Goal: Browse casually

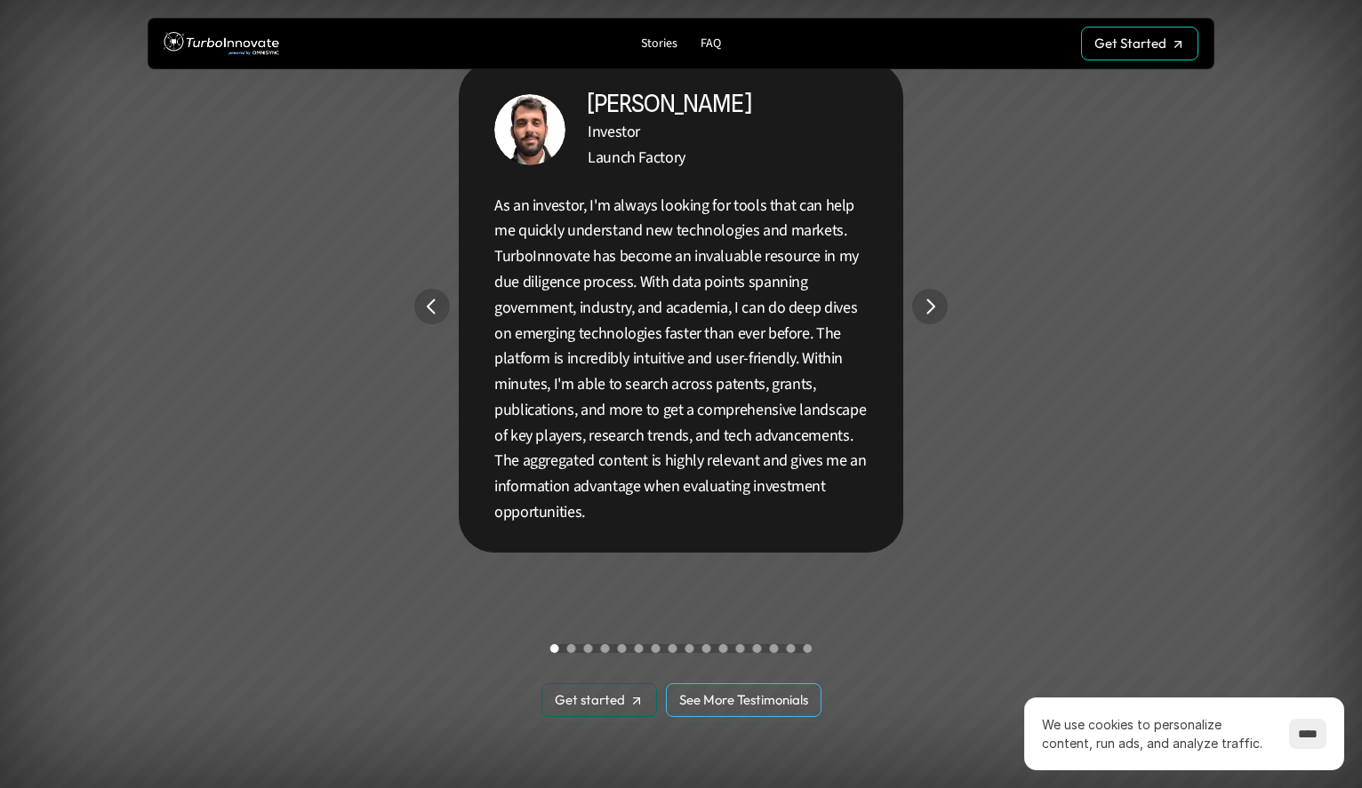
scroll to position [3289, 0]
click at [925, 308] on img "Next" at bounding box center [930, 308] width 36 height 36
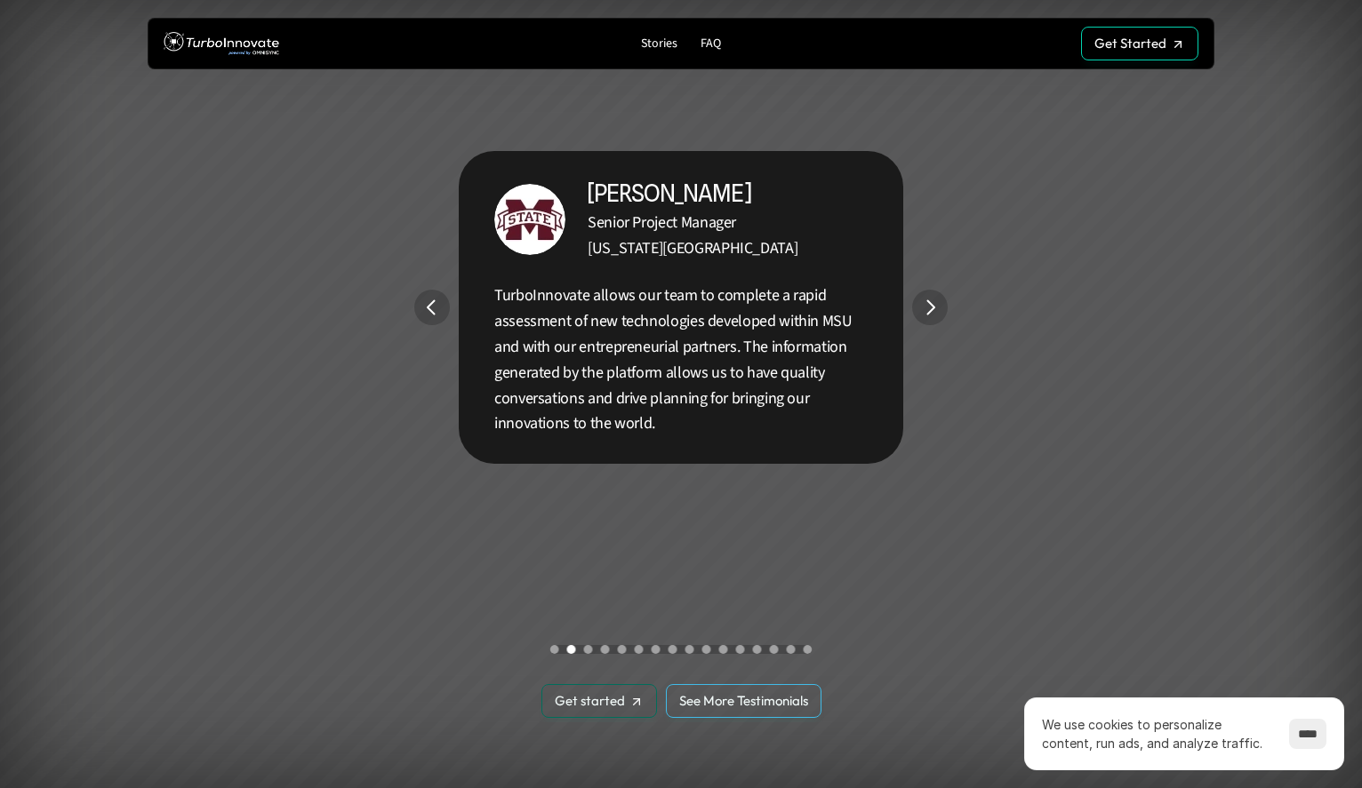
click at [925, 308] on img "Next" at bounding box center [930, 308] width 36 height 36
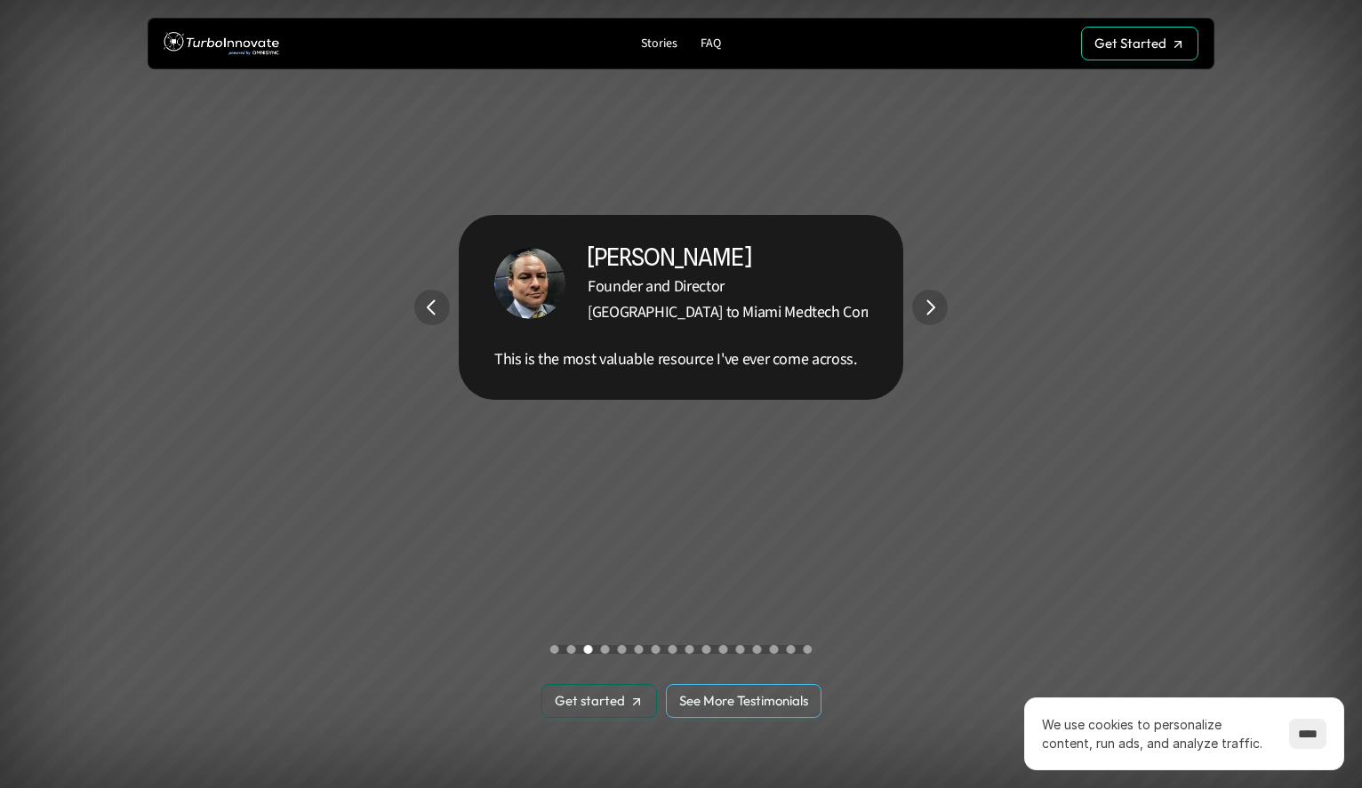
click at [925, 308] on img "Next" at bounding box center [930, 308] width 36 height 36
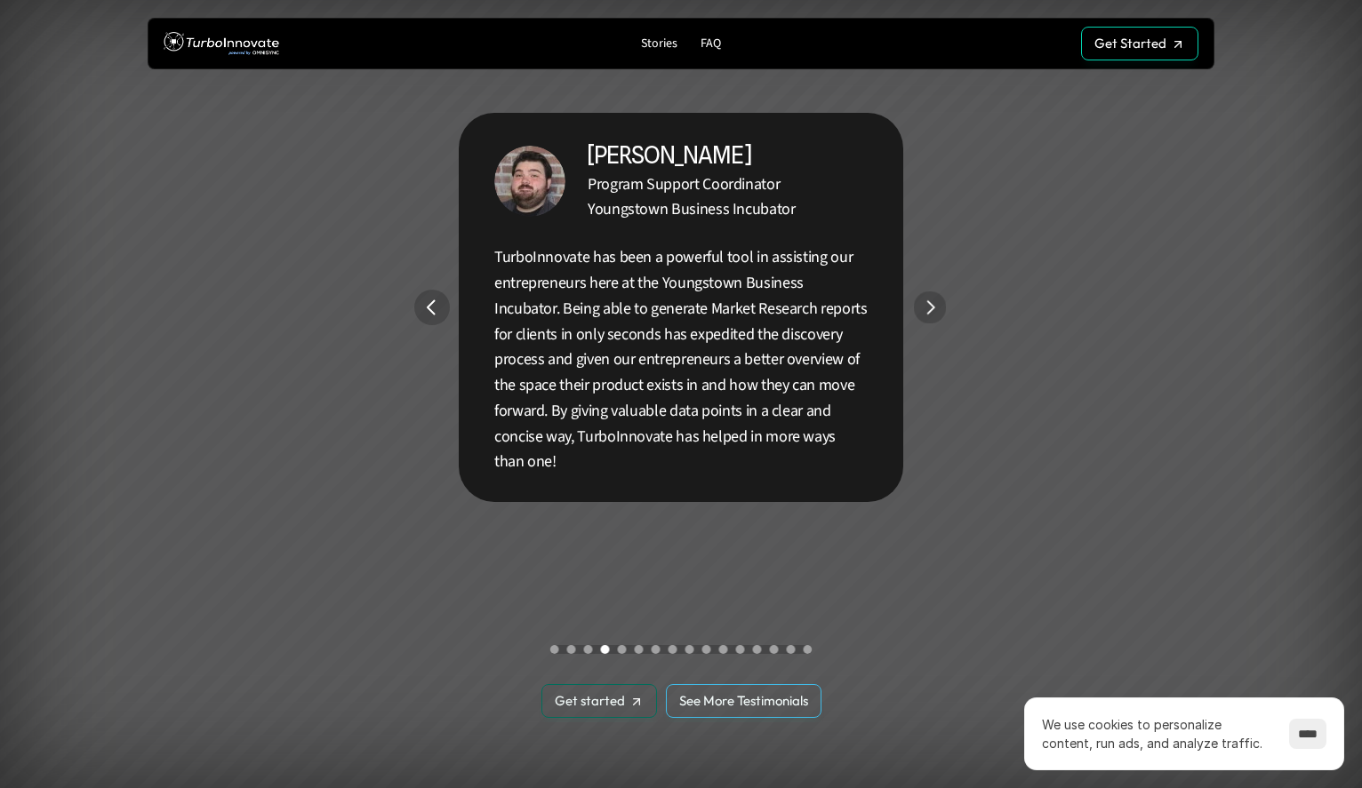
click at [932, 307] on img "Next" at bounding box center [930, 308] width 33 height 33
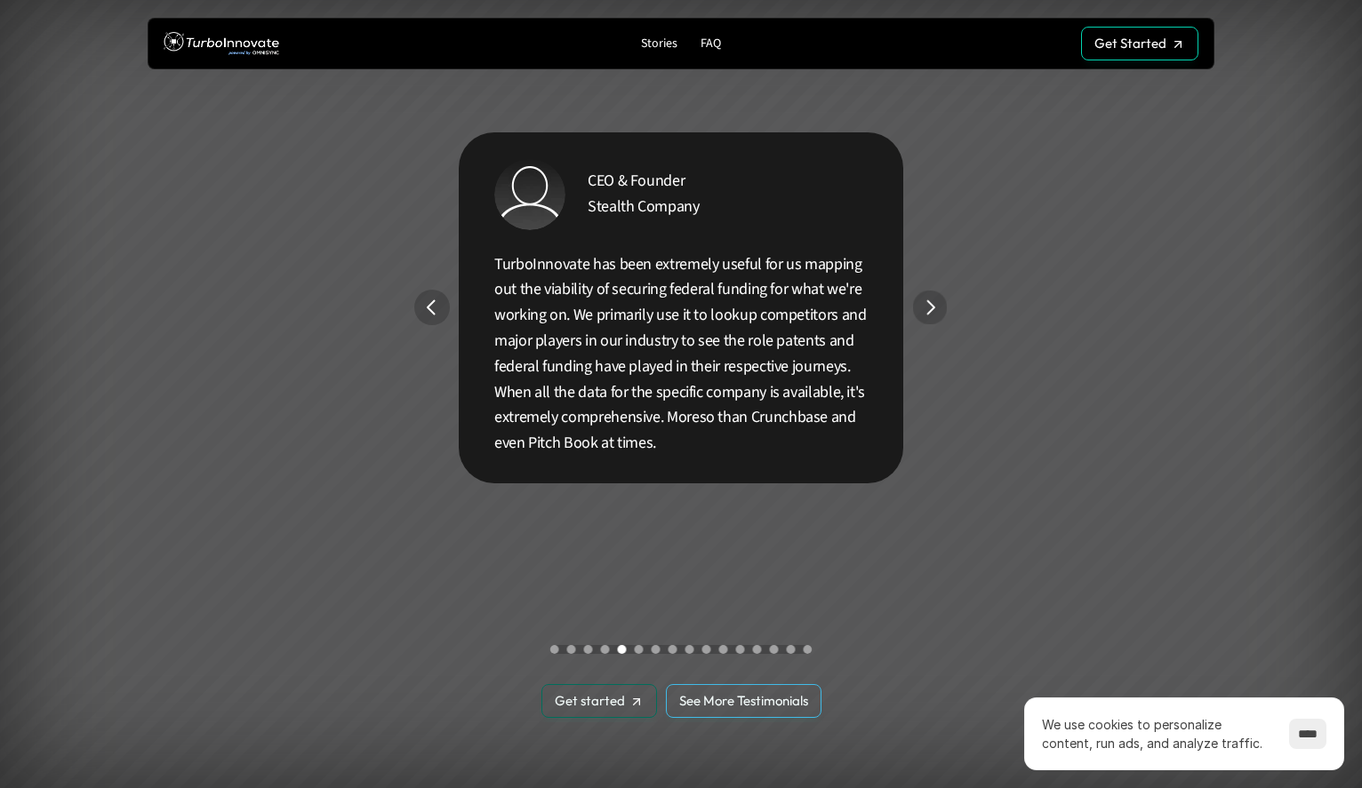
click at [932, 307] on img "Next" at bounding box center [930, 308] width 35 height 35
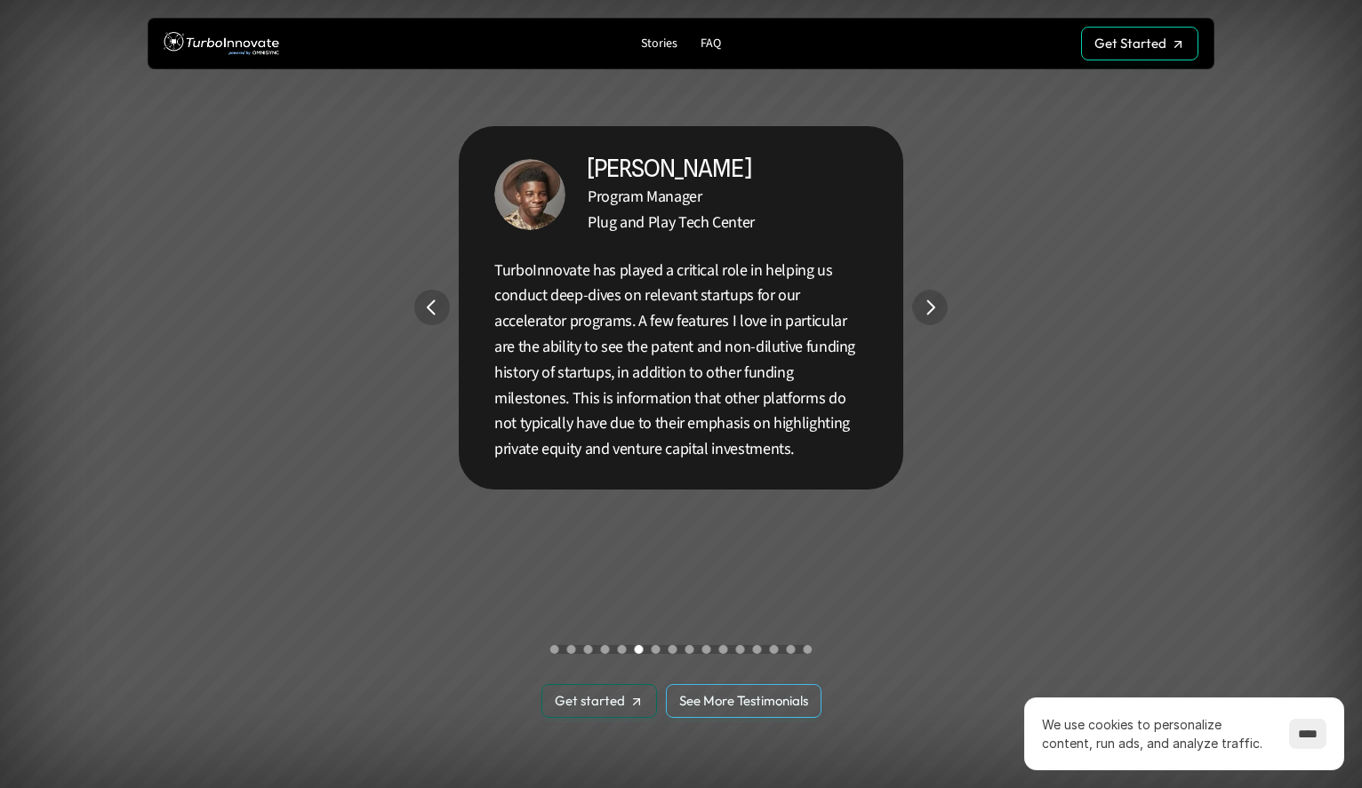
click at [932, 307] on img "Next" at bounding box center [929, 308] width 35 height 35
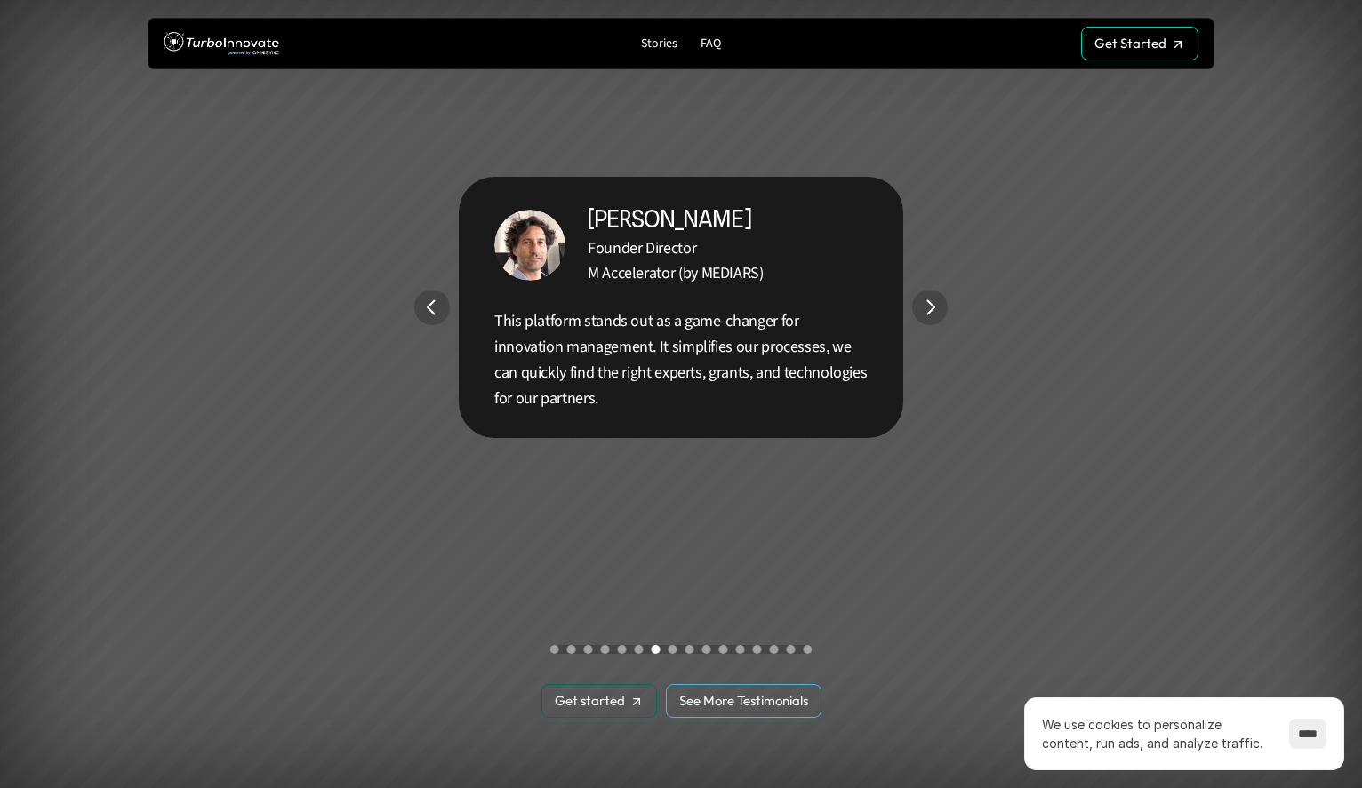
click at [932, 307] on img "Next" at bounding box center [930, 308] width 36 height 36
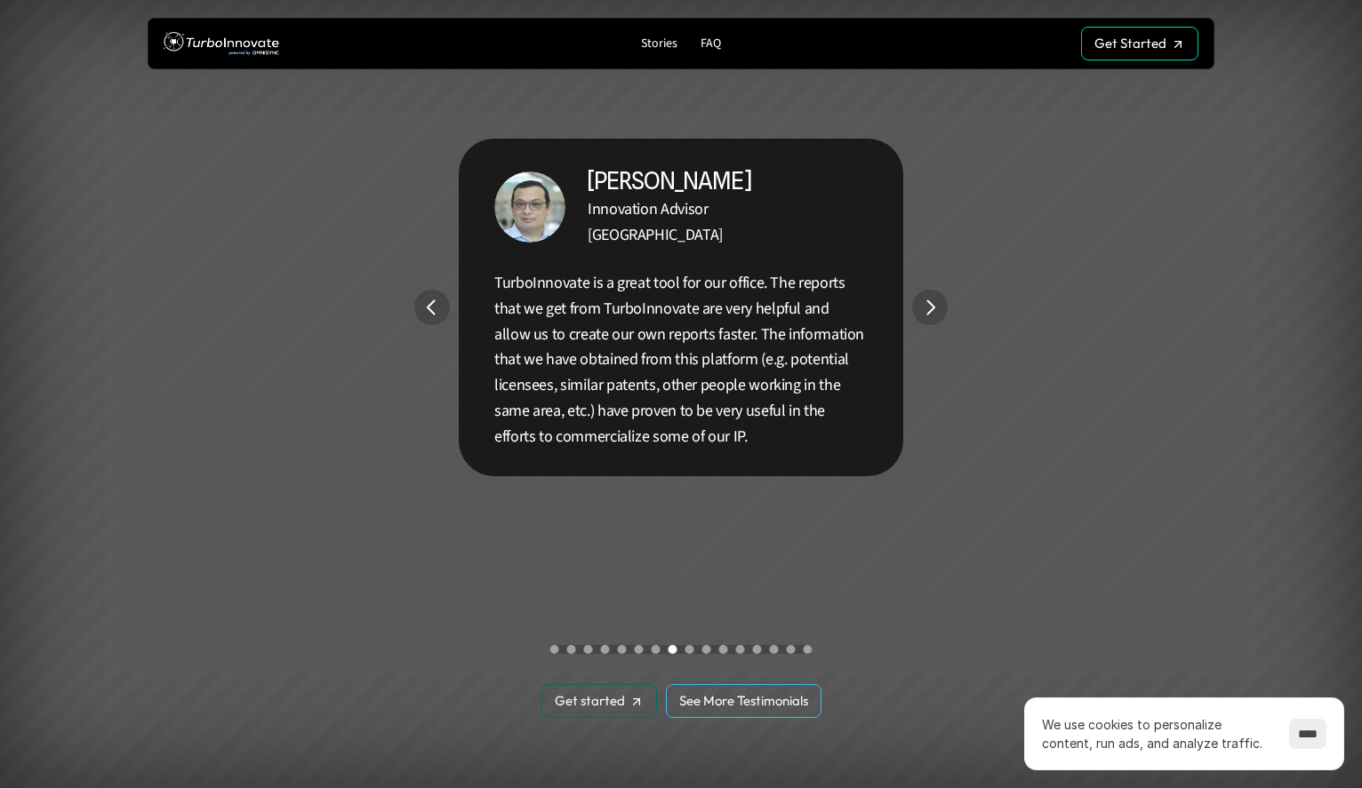
click at [932, 307] on img "Next" at bounding box center [930, 308] width 36 height 36
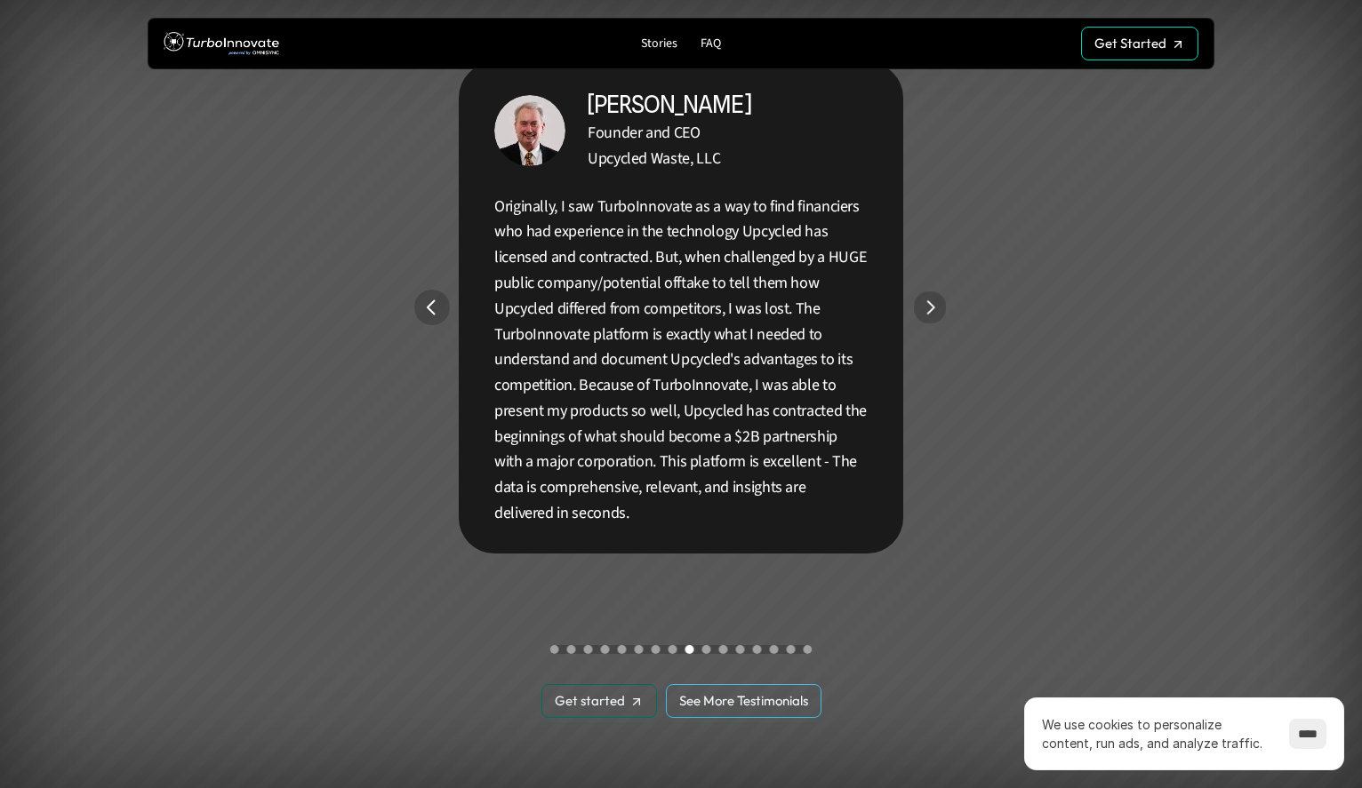
click at [932, 307] on img "Next" at bounding box center [930, 308] width 33 height 33
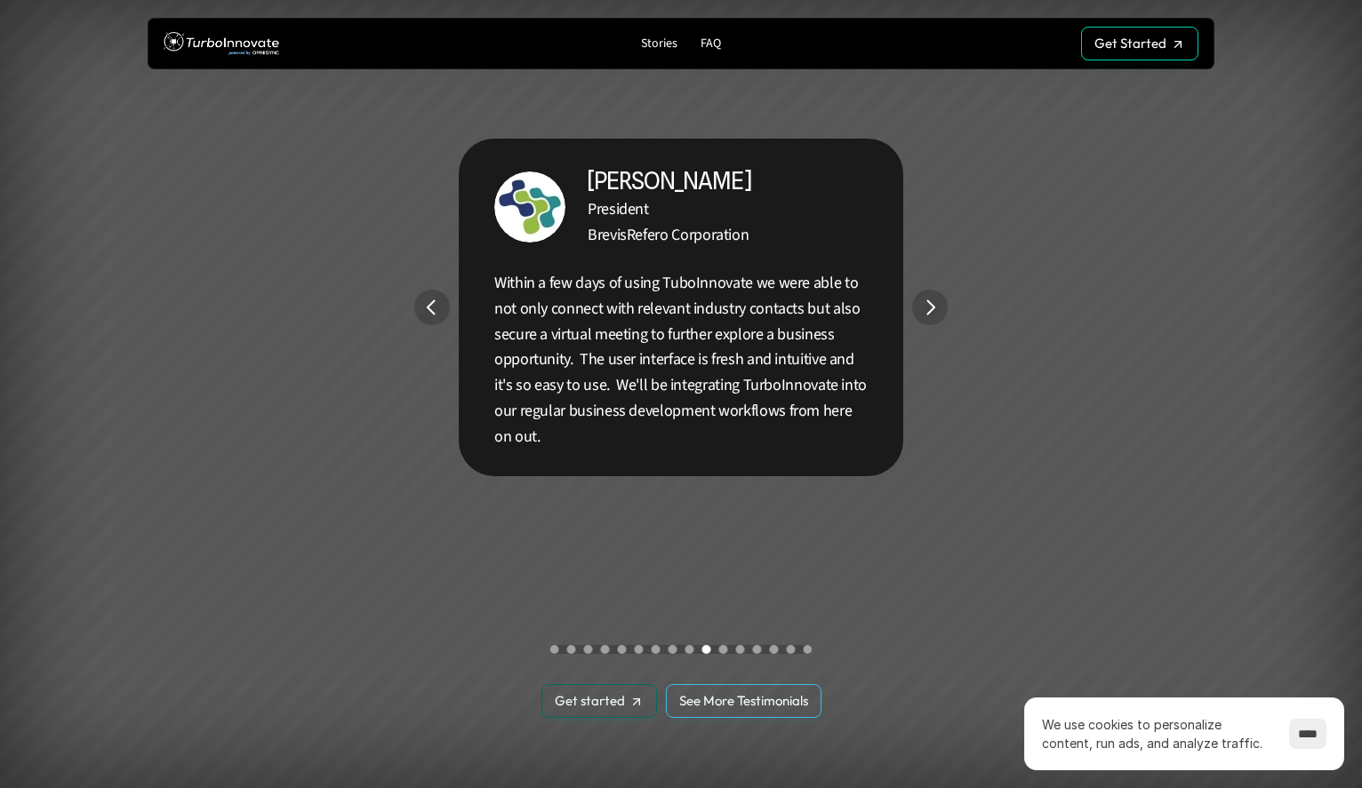
click at [932, 307] on img "Next" at bounding box center [930, 308] width 36 height 36
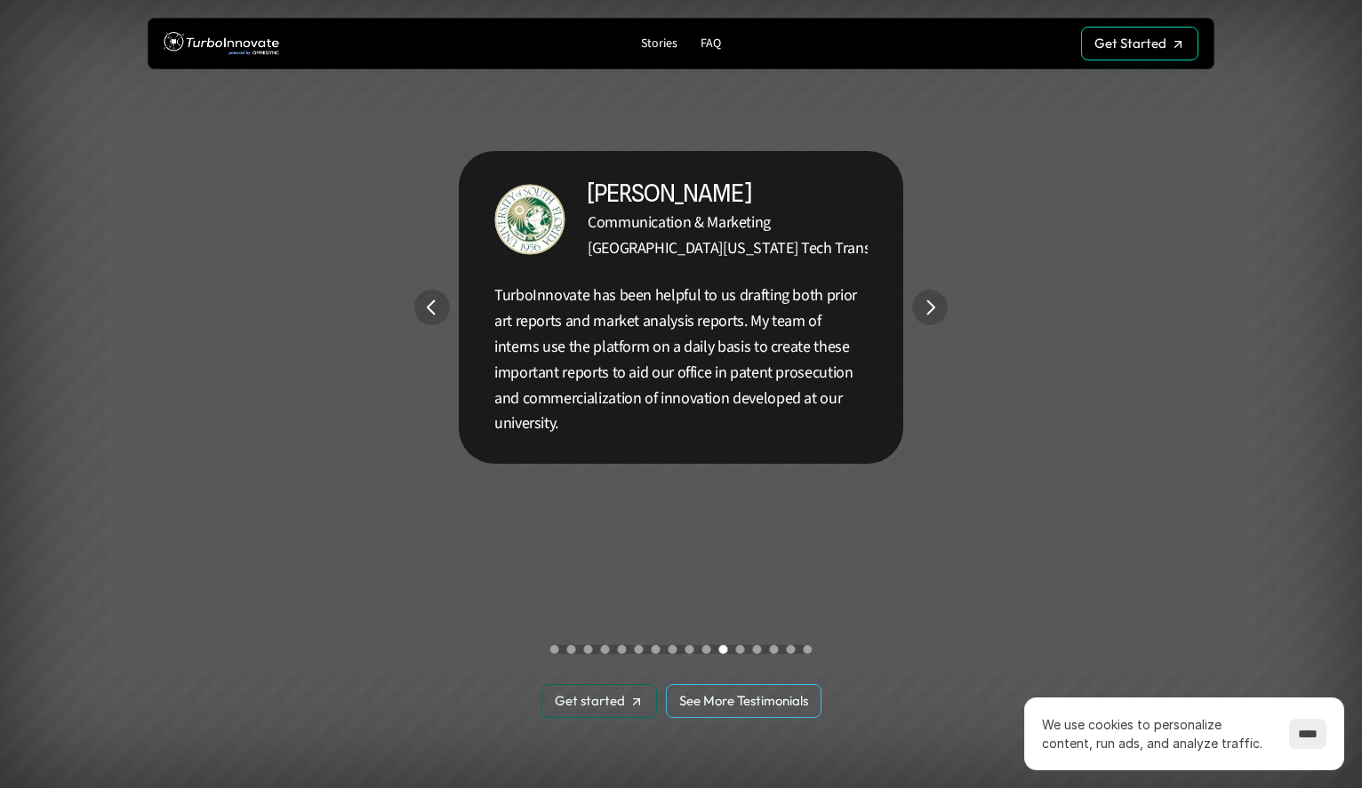
click at [932, 307] on img "Next" at bounding box center [929, 308] width 35 height 35
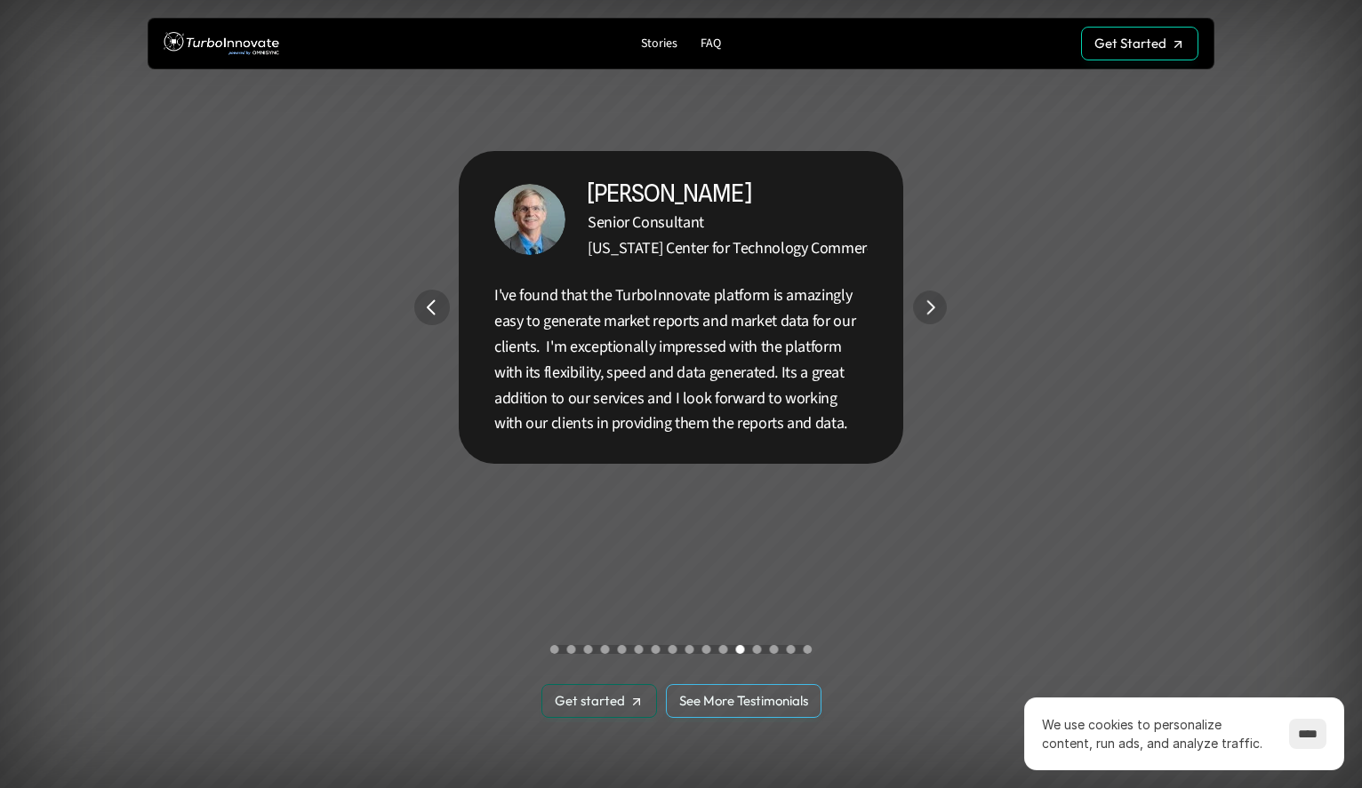
click at [932, 307] on img "Next" at bounding box center [929, 307] width 33 height 33
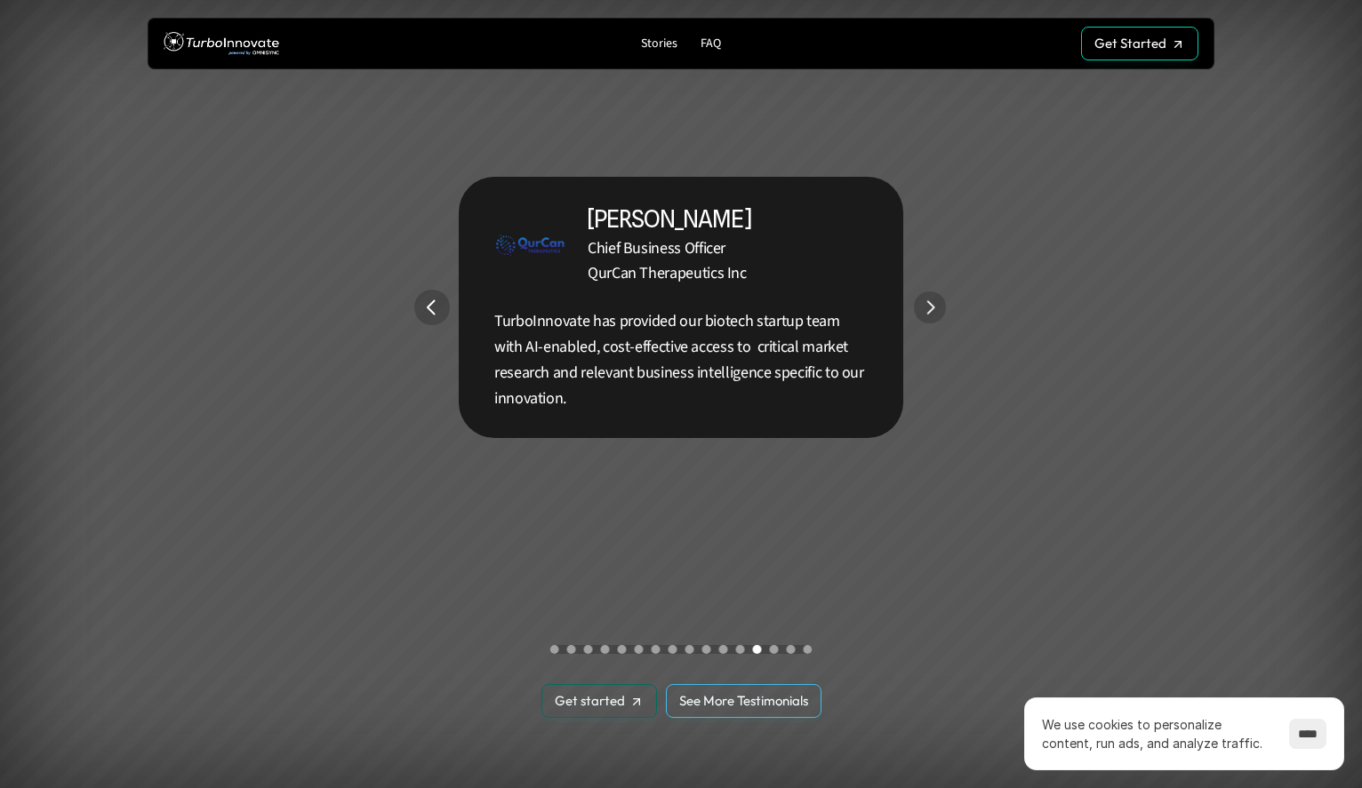
click at [932, 307] on img "Next" at bounding box center [930, 308] width 32 height 32
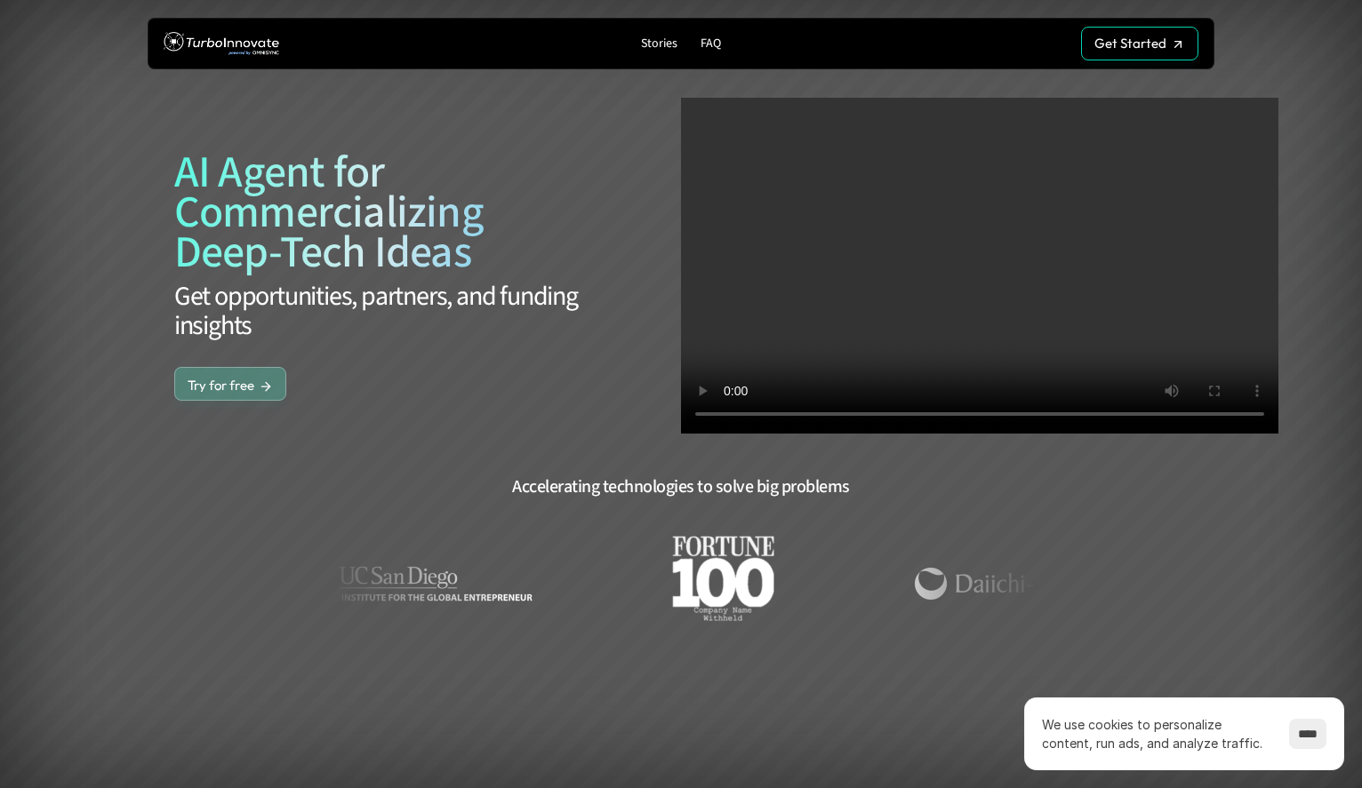
scroll to position [0, 0]
